Goal: Navigation & Orientation: Find specific page/section

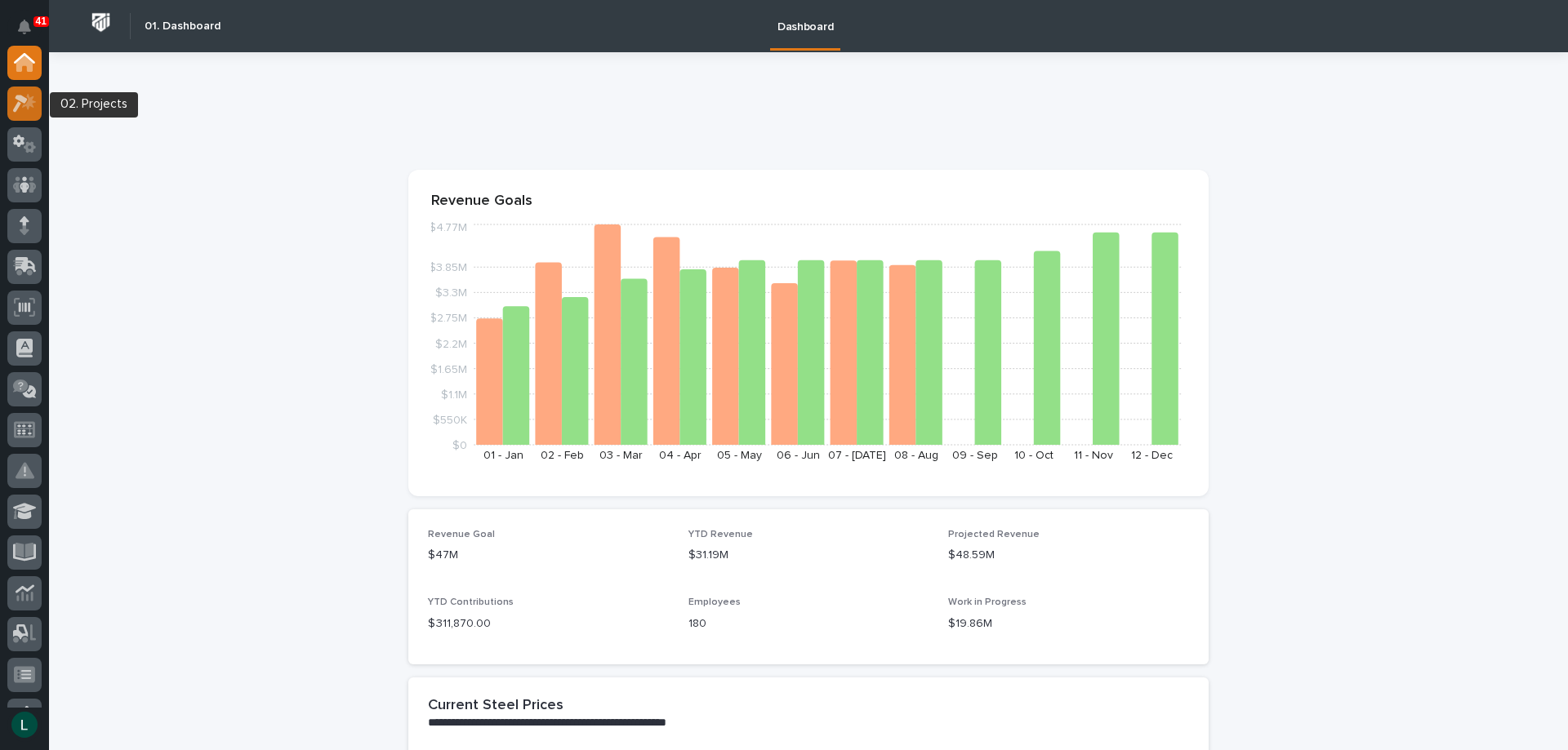
click at [26, 102] on icon at bounding box center [25, 103] width 23 height 19
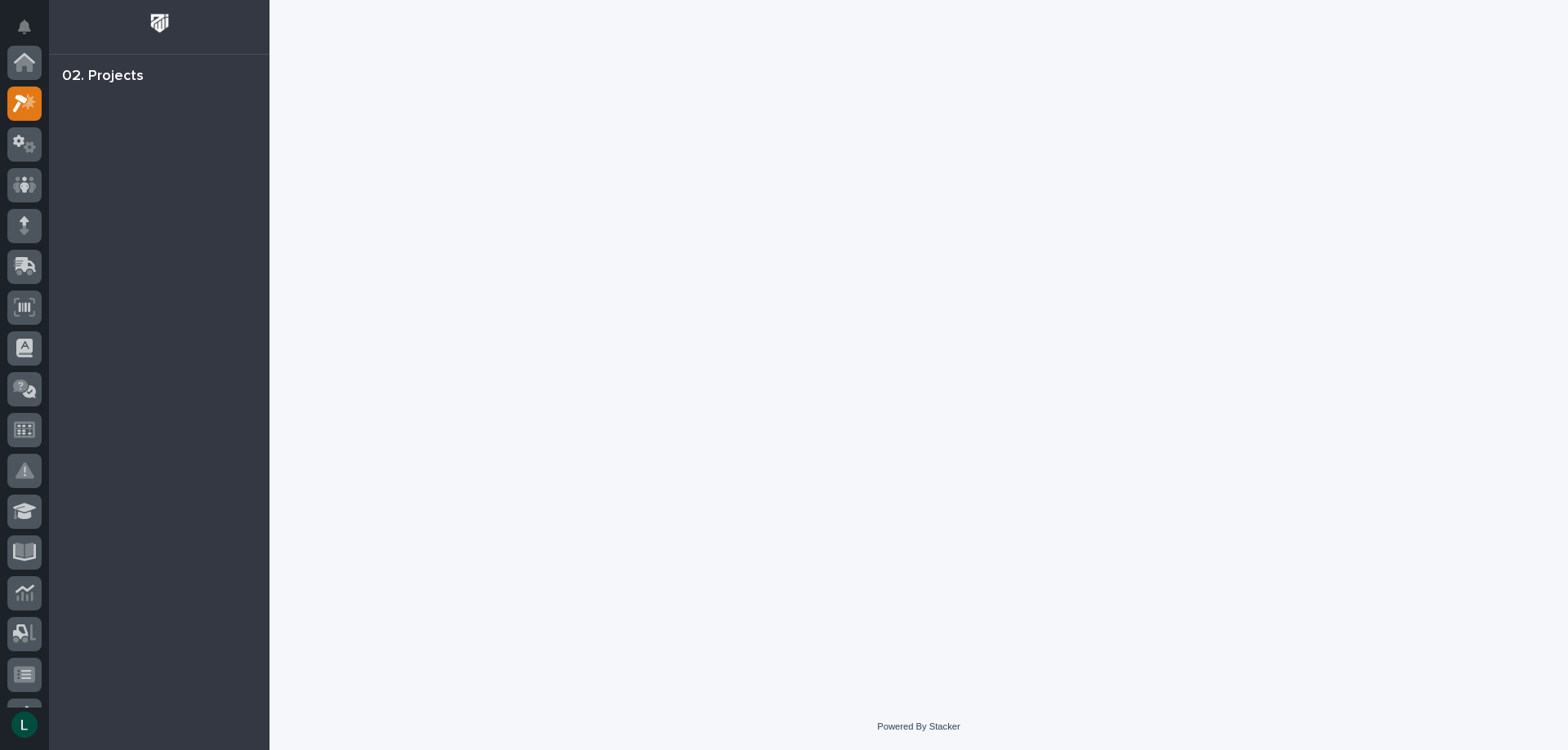
scroll to position [41, 0]
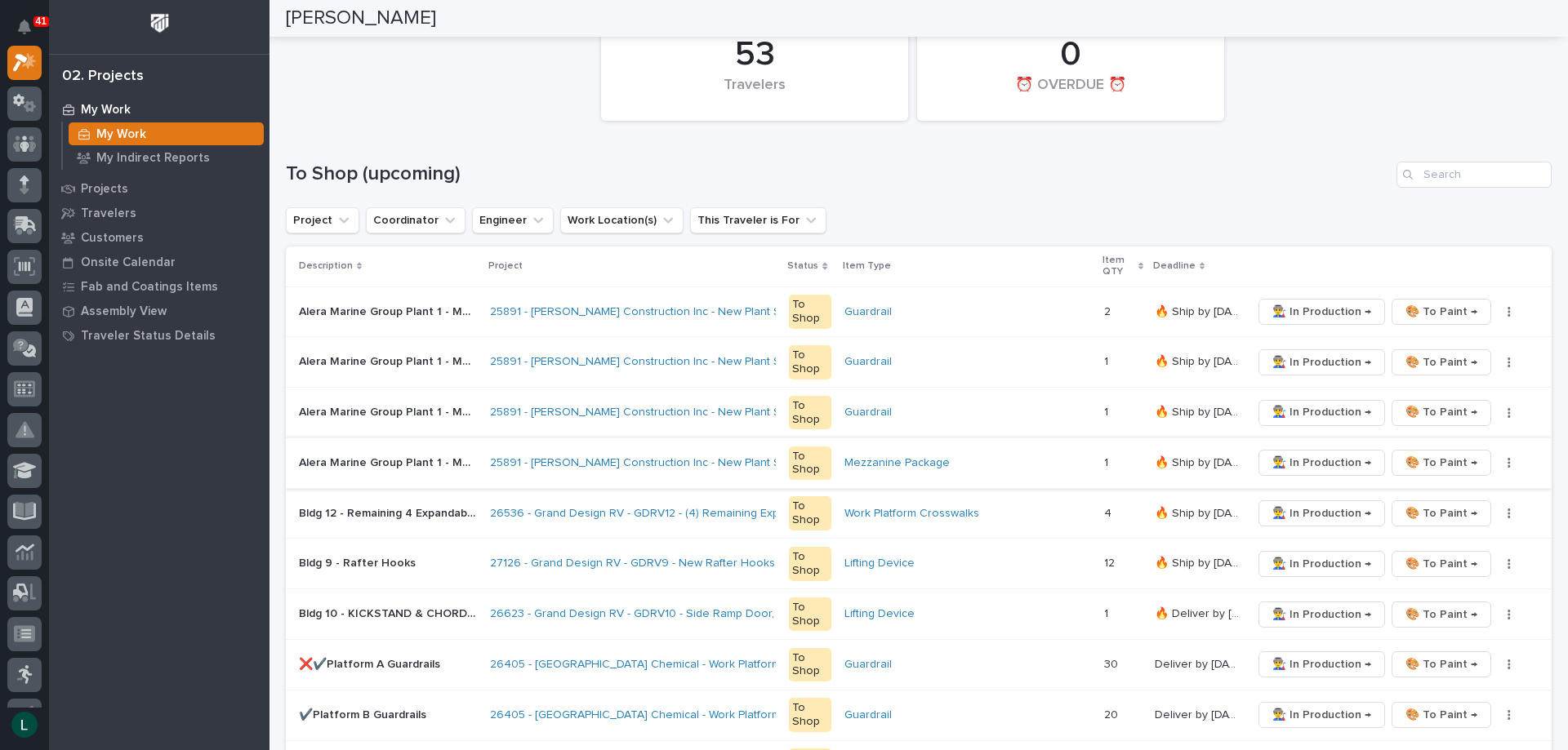
scroll to position [245, 0]
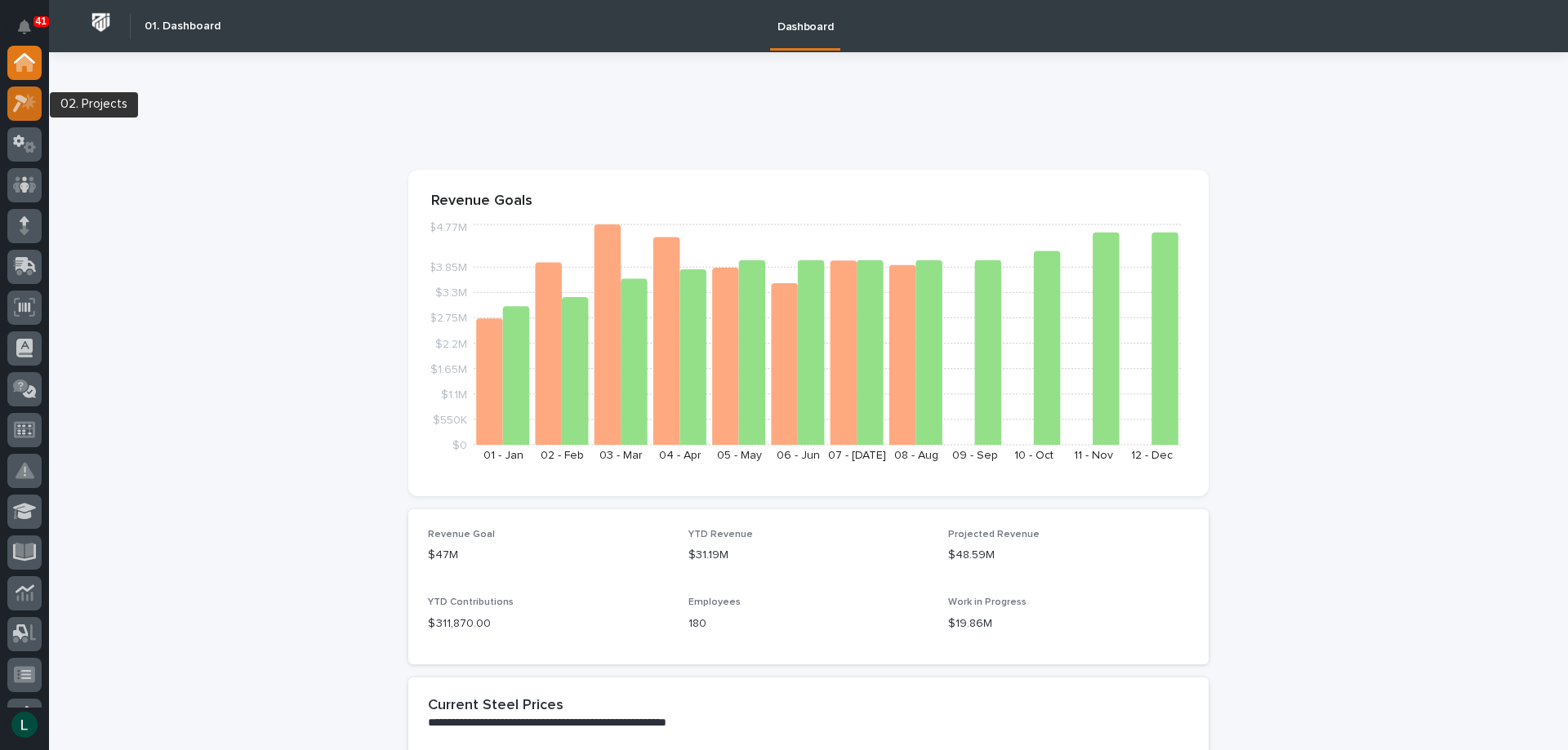
click at [19, 105] on icon at bounding box center [21, 104] width 15 height 18
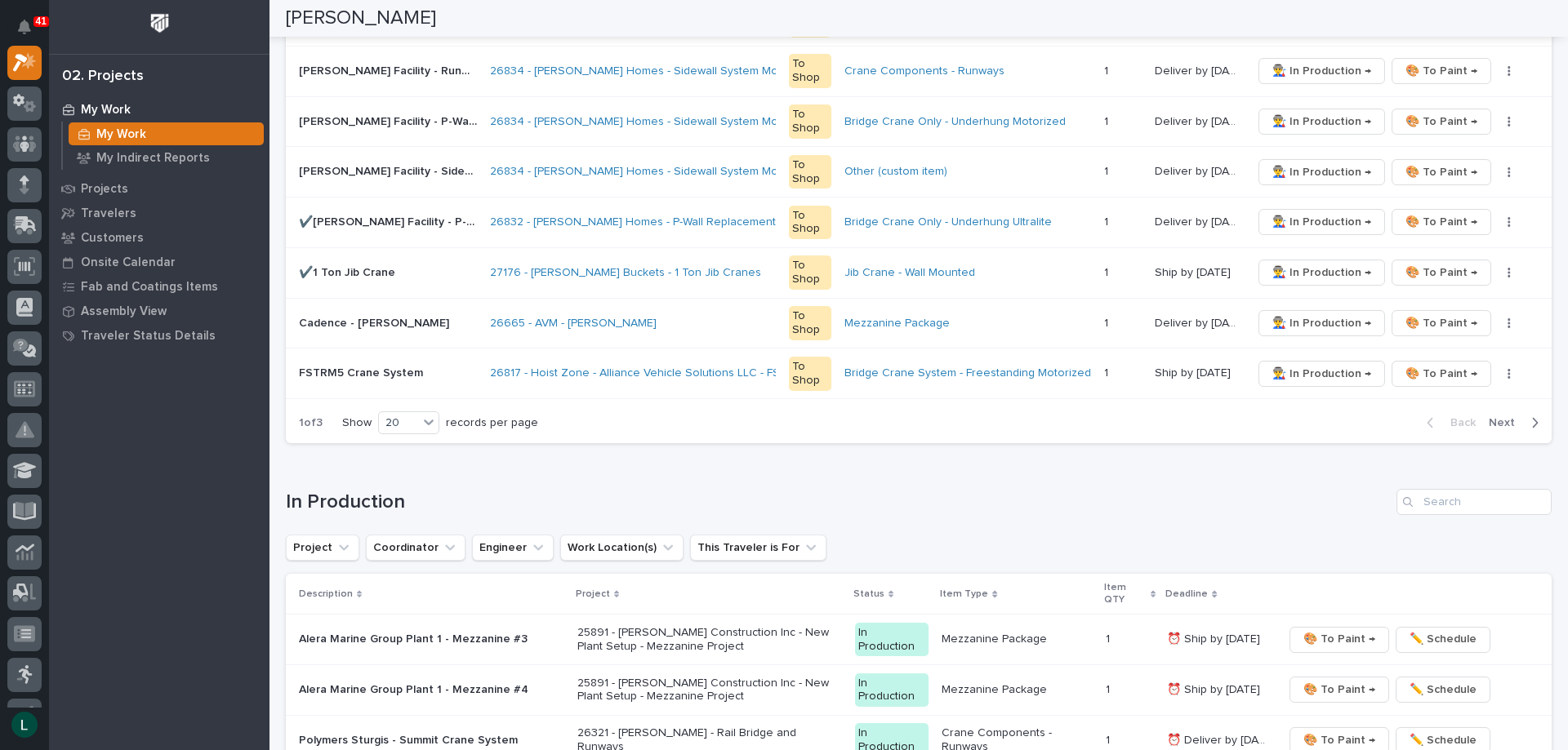
scroll to position [1061, 0]
click at [418, 420] on div "20" at bounding box center [398, 422] width 39 height 17
click at [398, 479] on div "30" at bounding box center [410, 482] width 60 height 20
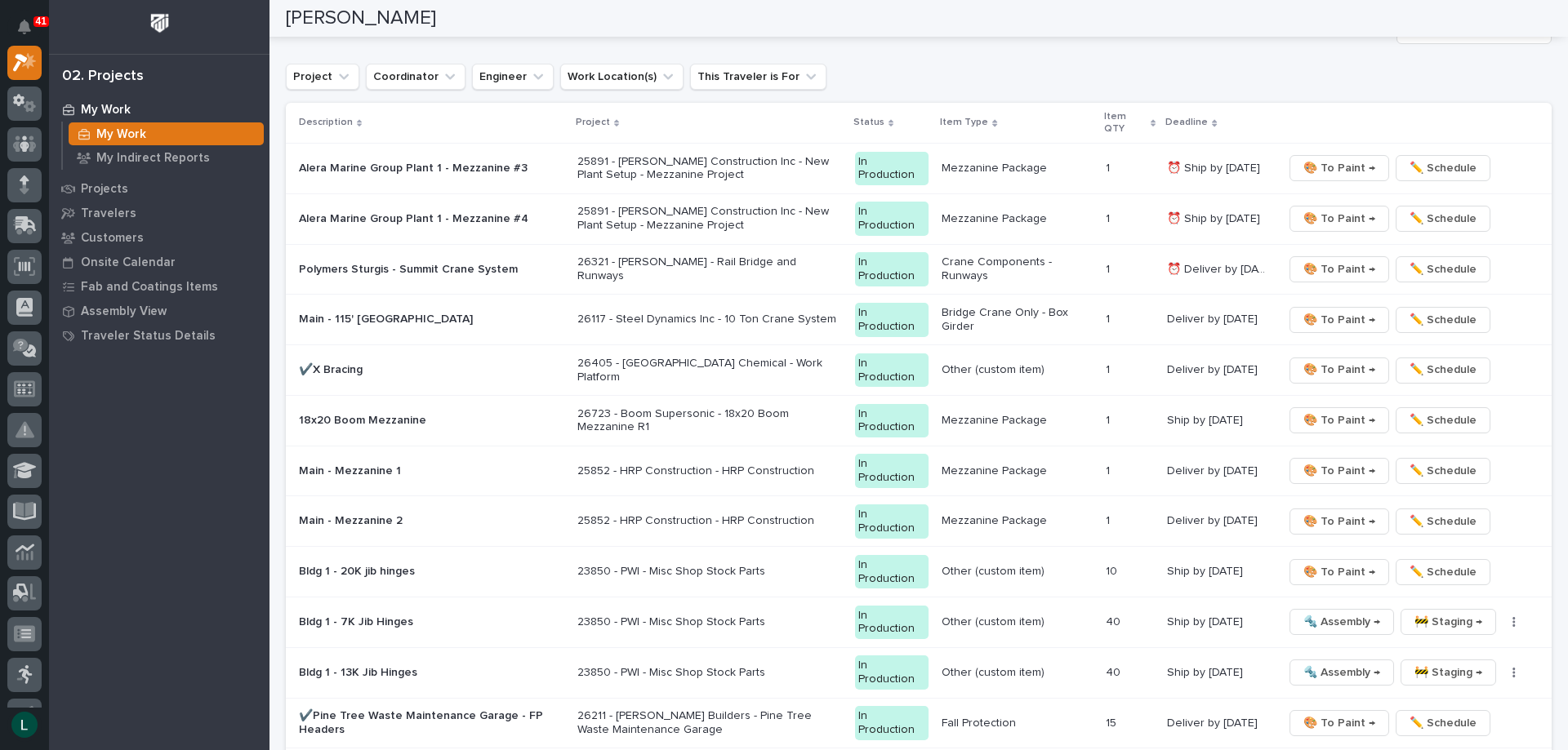
scroll to position [2048, 0]
